Goal: Task Accomplishment & Management: Use online tool/utility

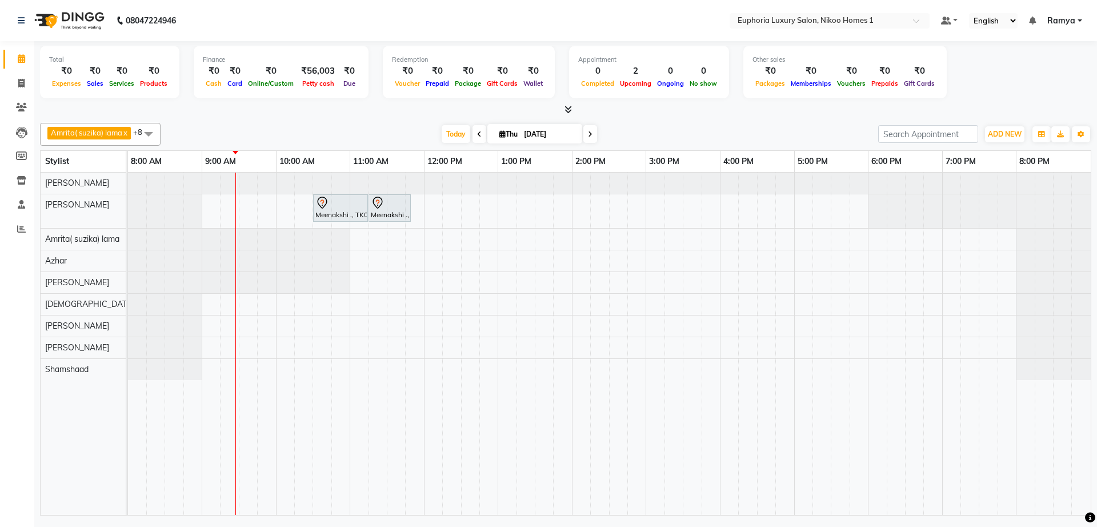
click at [516, 135] on span "Thu" at bounding box center [508, 134] width 24 height 9
select select "9"
select select "2025"
click at [507, 208] on span "3" at bounding box center [508, 207] width 18 height 18
type input "[DATE]"
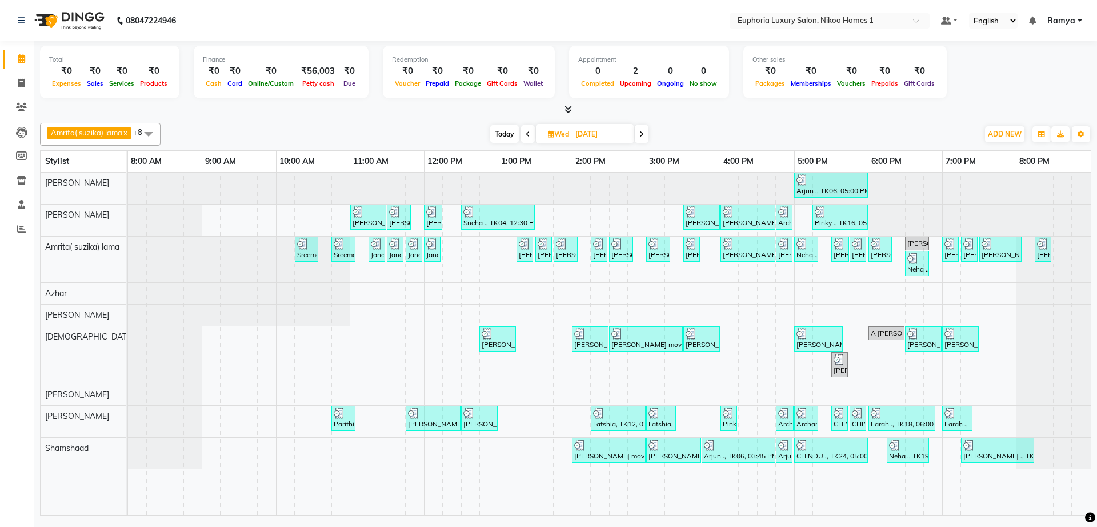
click at [545, 133] on span "Wed" at bounding box center [558, 134] width 27 height 9
select select "9"
select select "2025"
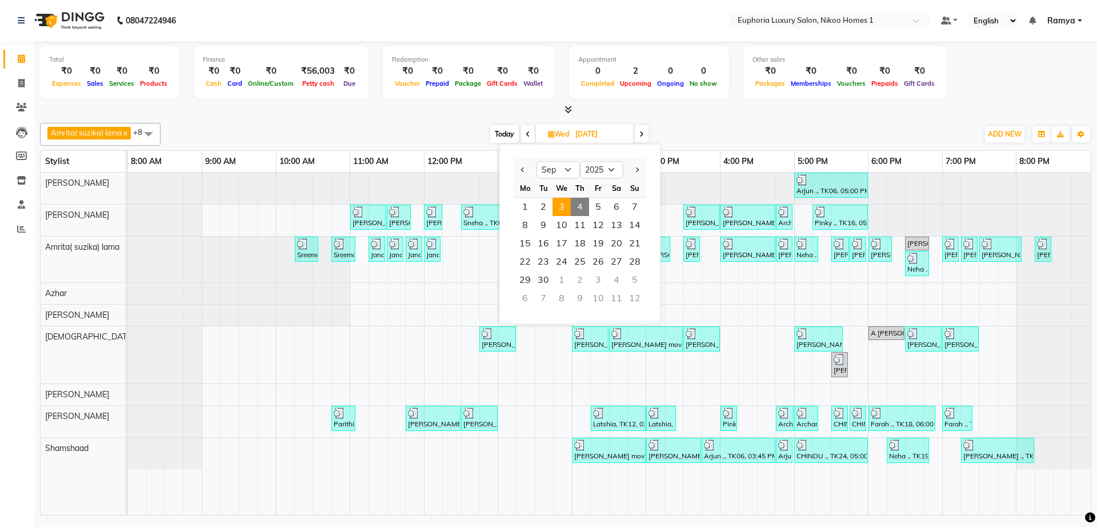
click at [579, 209] on span "4" at bounding box center [580, 207] width 18 height 18
type input "[DATE]"
